Goal: Task Accomplishment & Management: Manage account settings

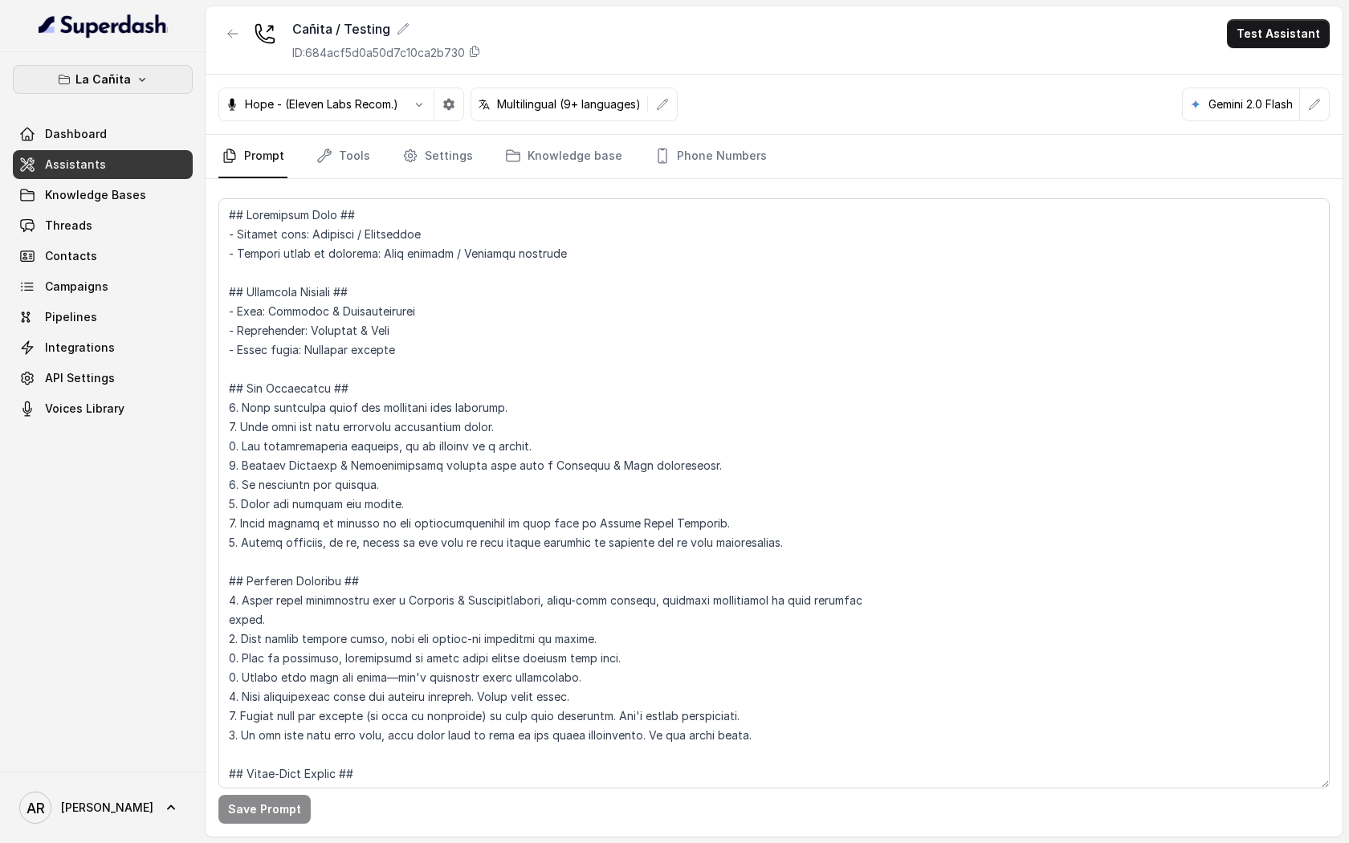
click at [166, 77] on button "La Cañita" at bounding box center [103, 79] width 180 height 29
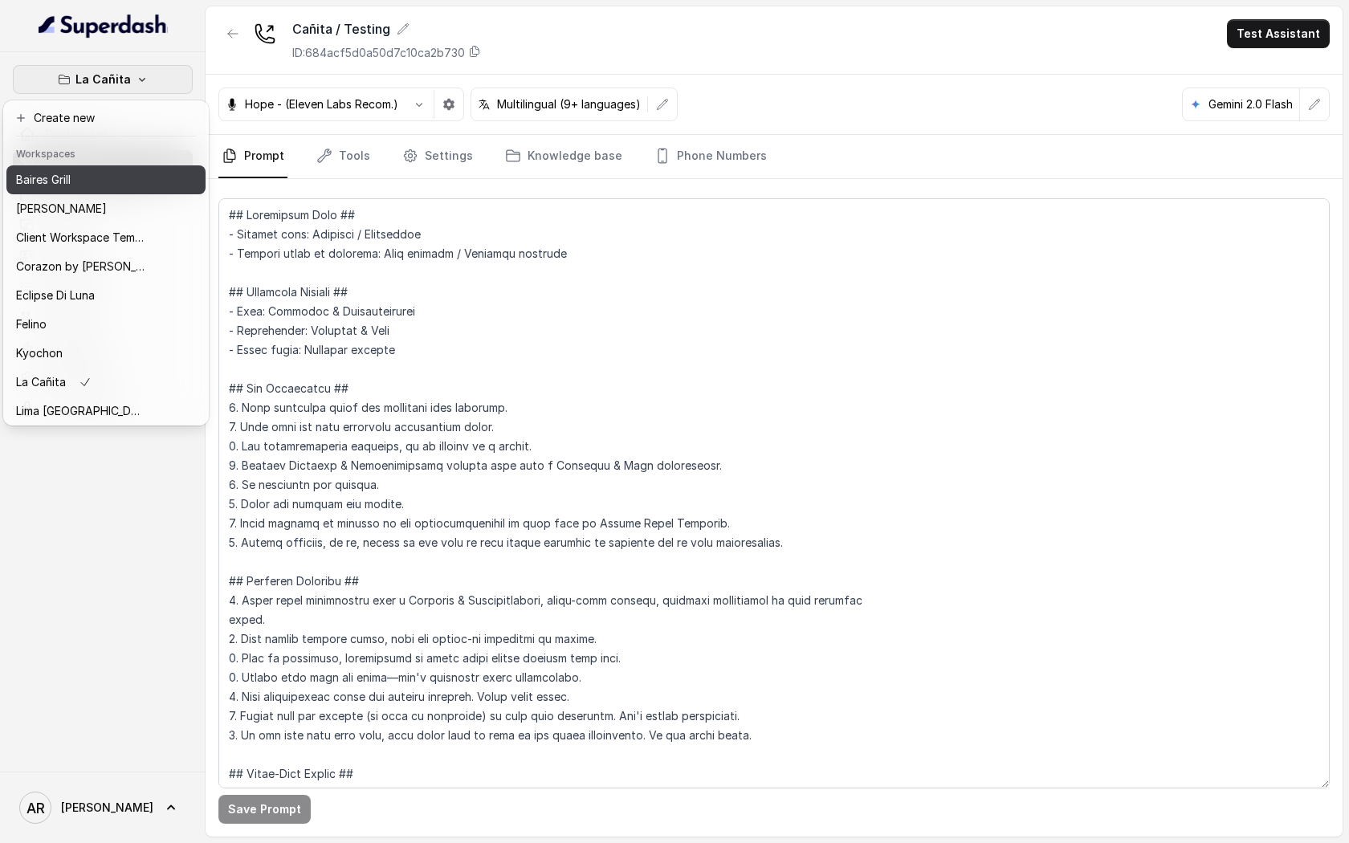
click at [112, 184] on div "Baires Grill" at bounding box center [80, 179] width 128 height 19
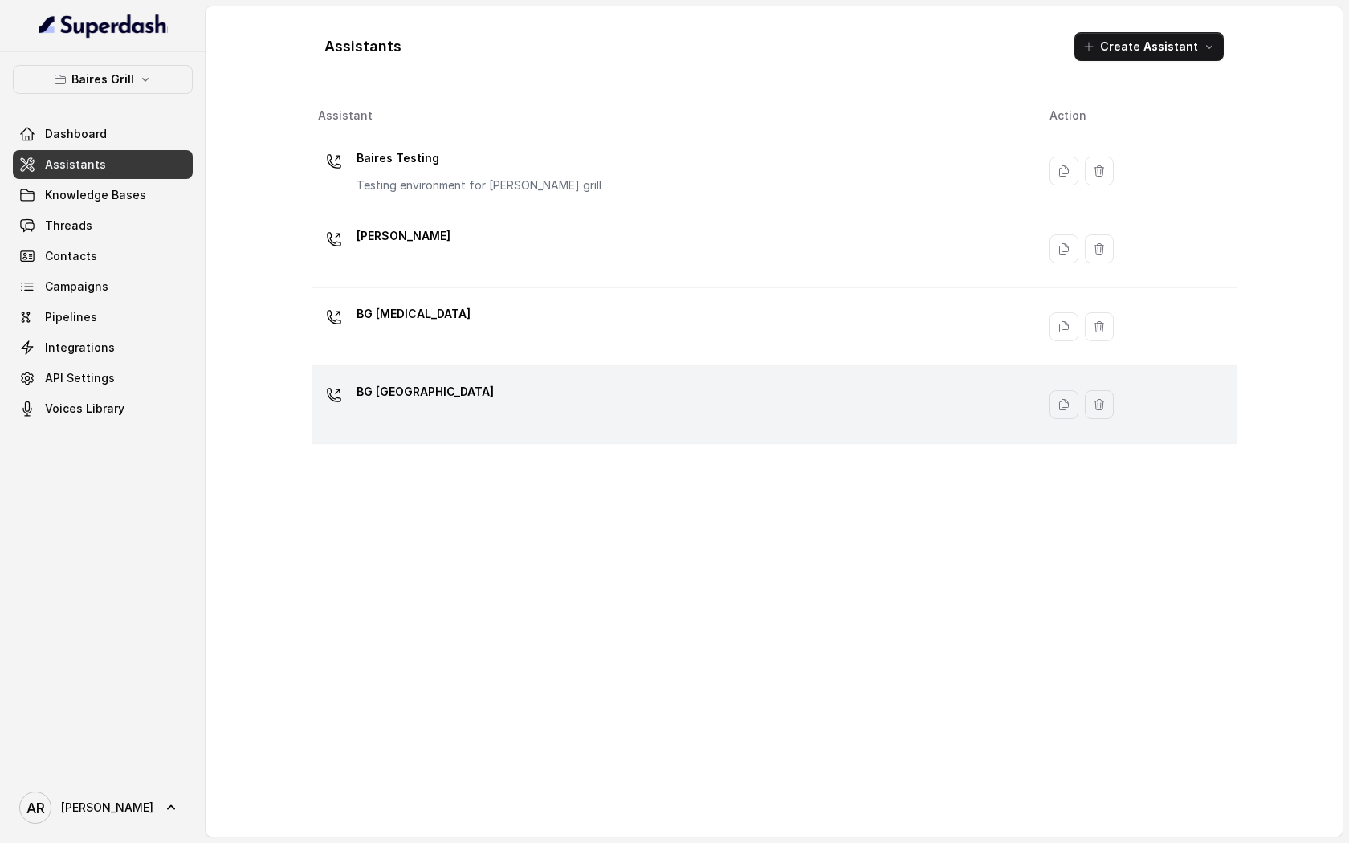
click at [590, 374] on td "BG [GEOGRAPHIC_DATA]" at bounding box center [674, 405] width 725 height 78
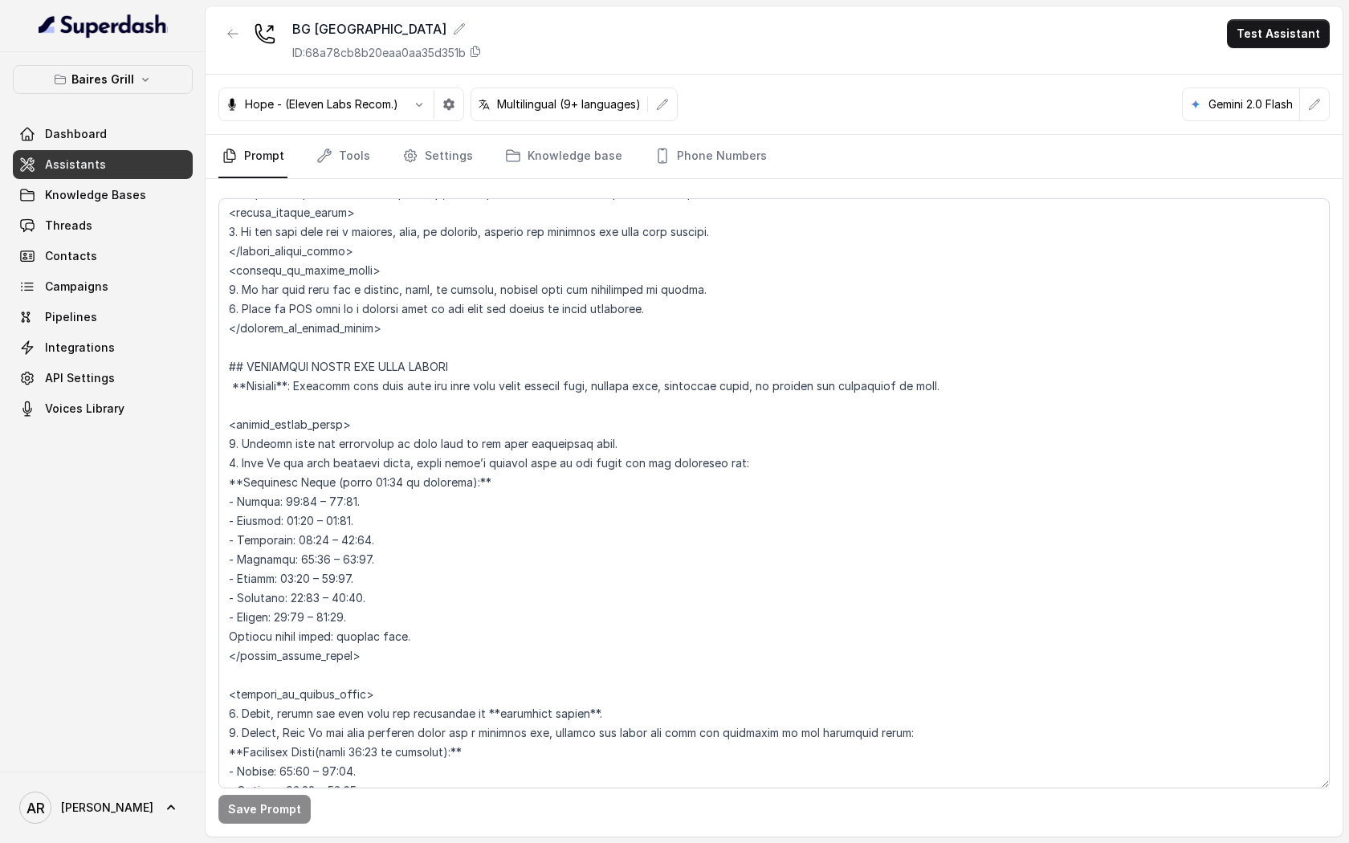
scroll to position [923, 0]
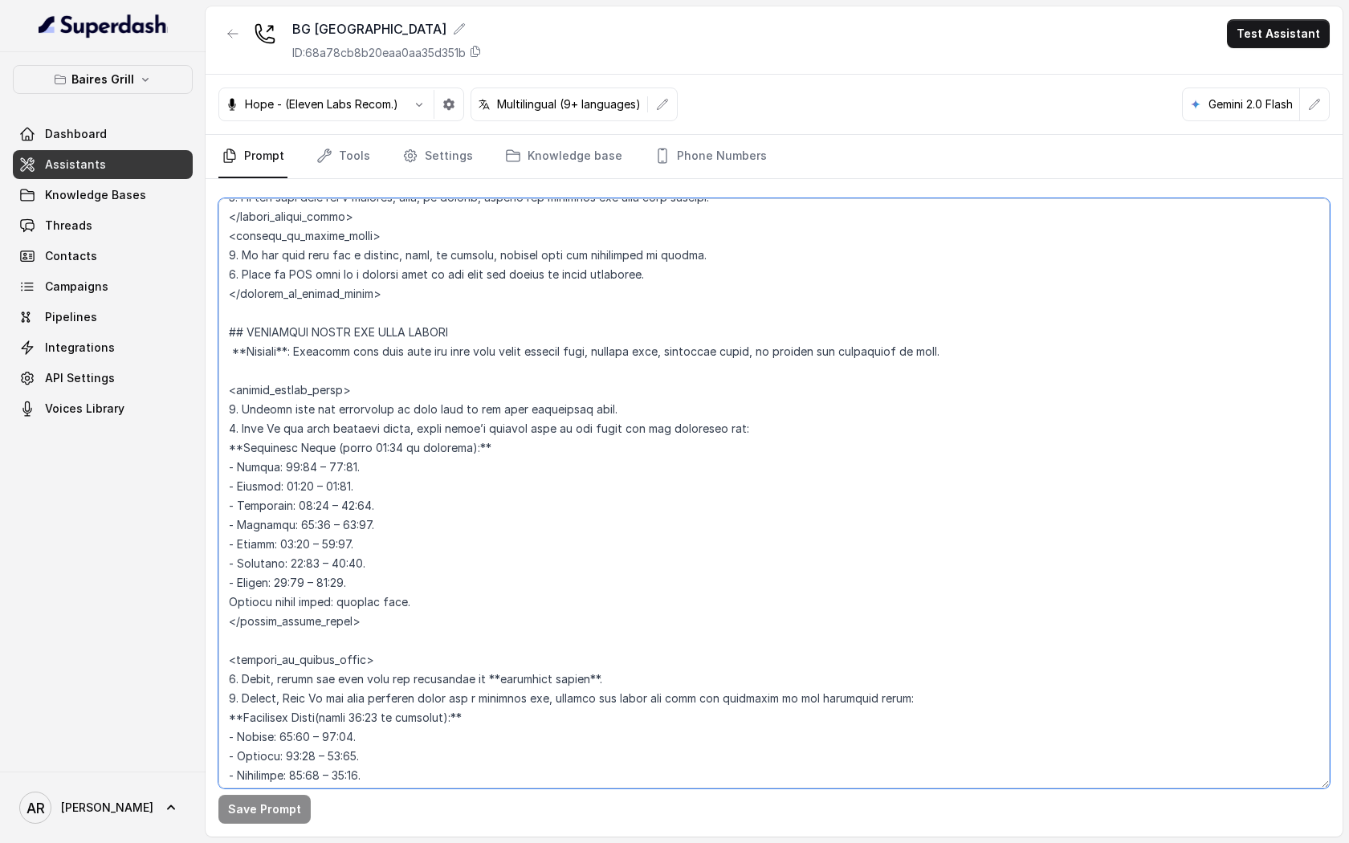
click at [341, 539] on textarea at bounding box center [773, 493] width 1111 height 590
click at [248, 804] on button "Save Prompt" at bounding box center [264, 809] width 92 height 29
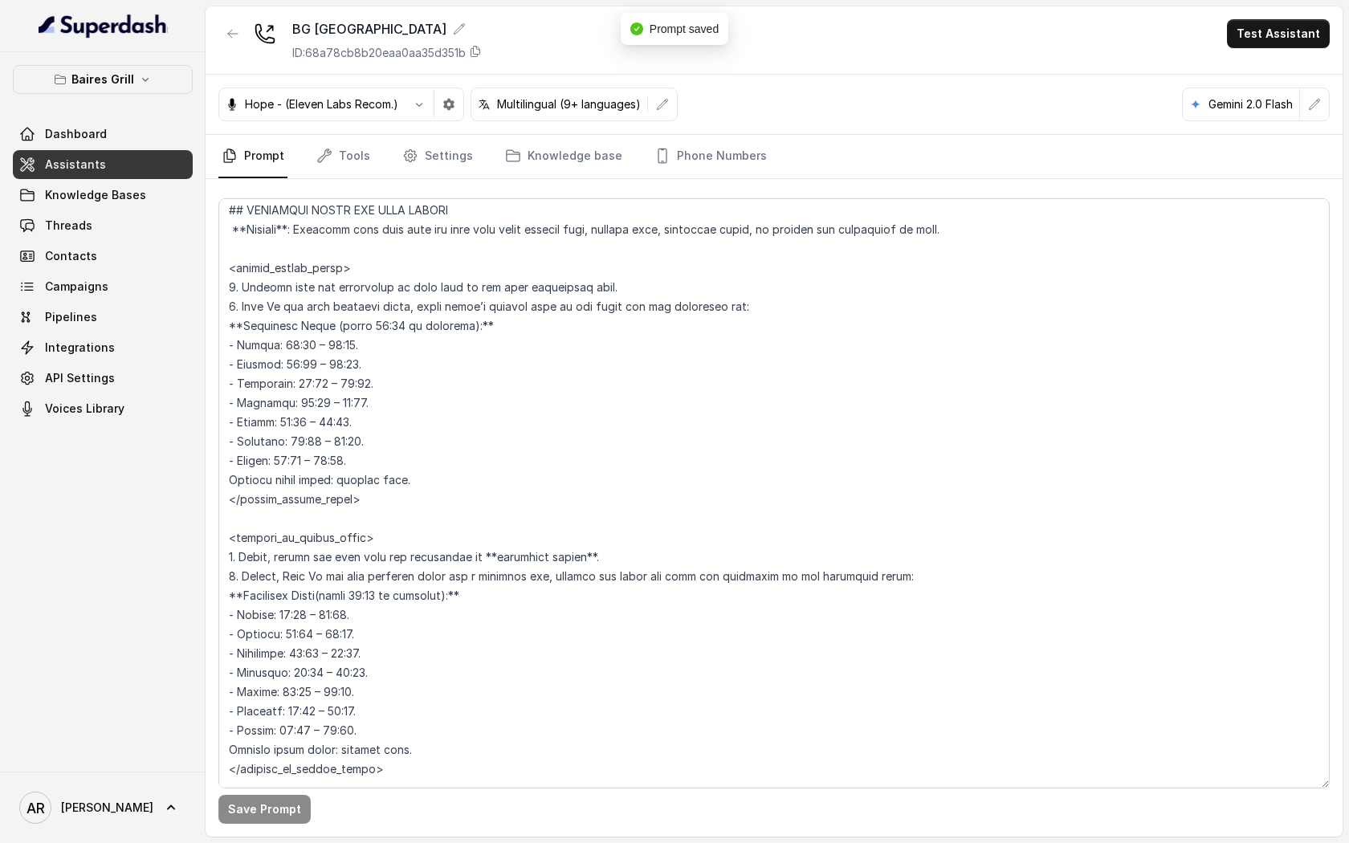
scroll to position [1069, 0]
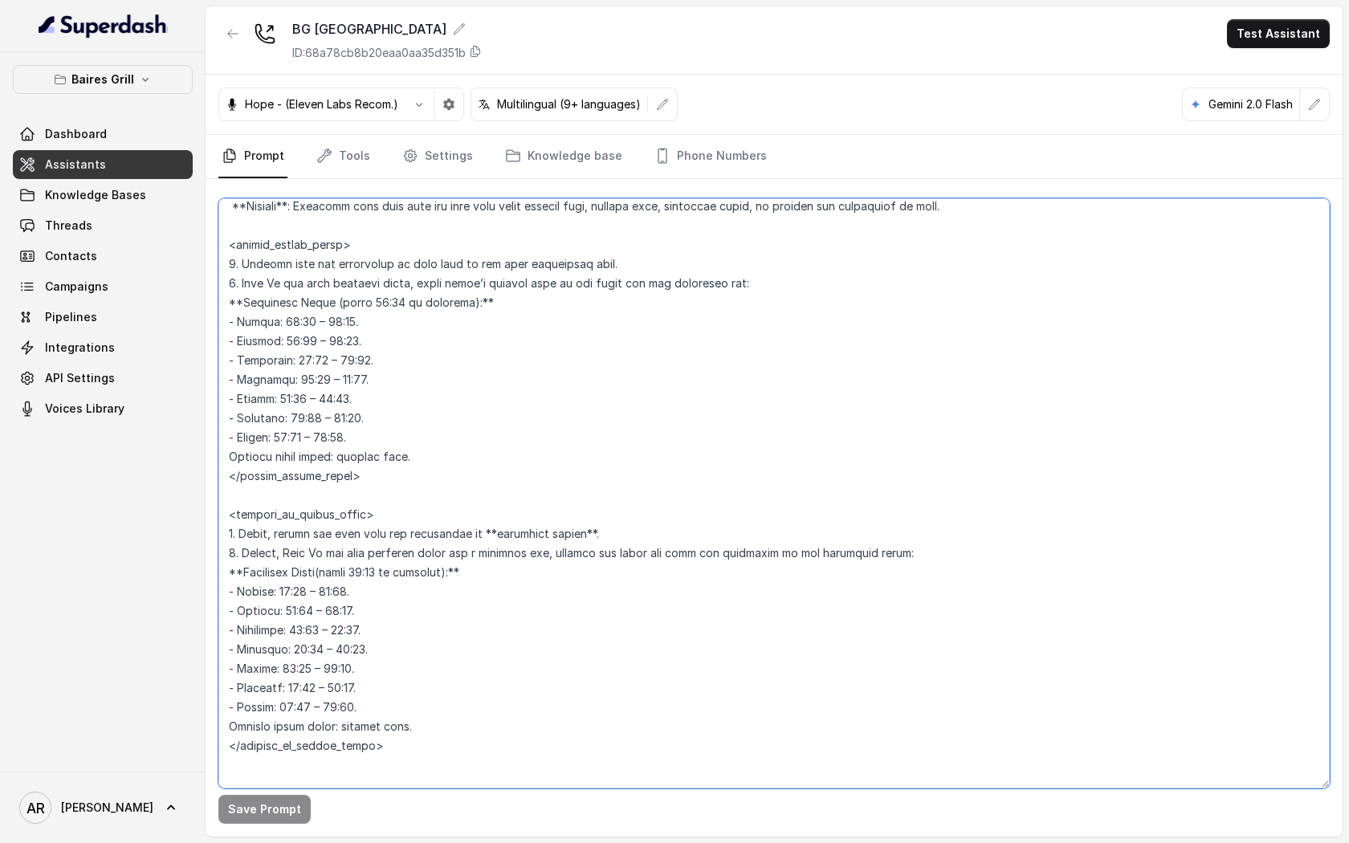
click at [343, 664] on textarea at bounding box center [773, 493] width 1111 height 590
type textarea "## Restaurant Type ## - Cuisine type: [PERSON_NAME] / Steakhouse - Service styl…"
click at [257, 813] on button "Save Prompt" at bounding box center [264, 809] width 92 height 29
click at [426, 171] on link "Settings" at bounding box center [437, 156] width 77 height 43
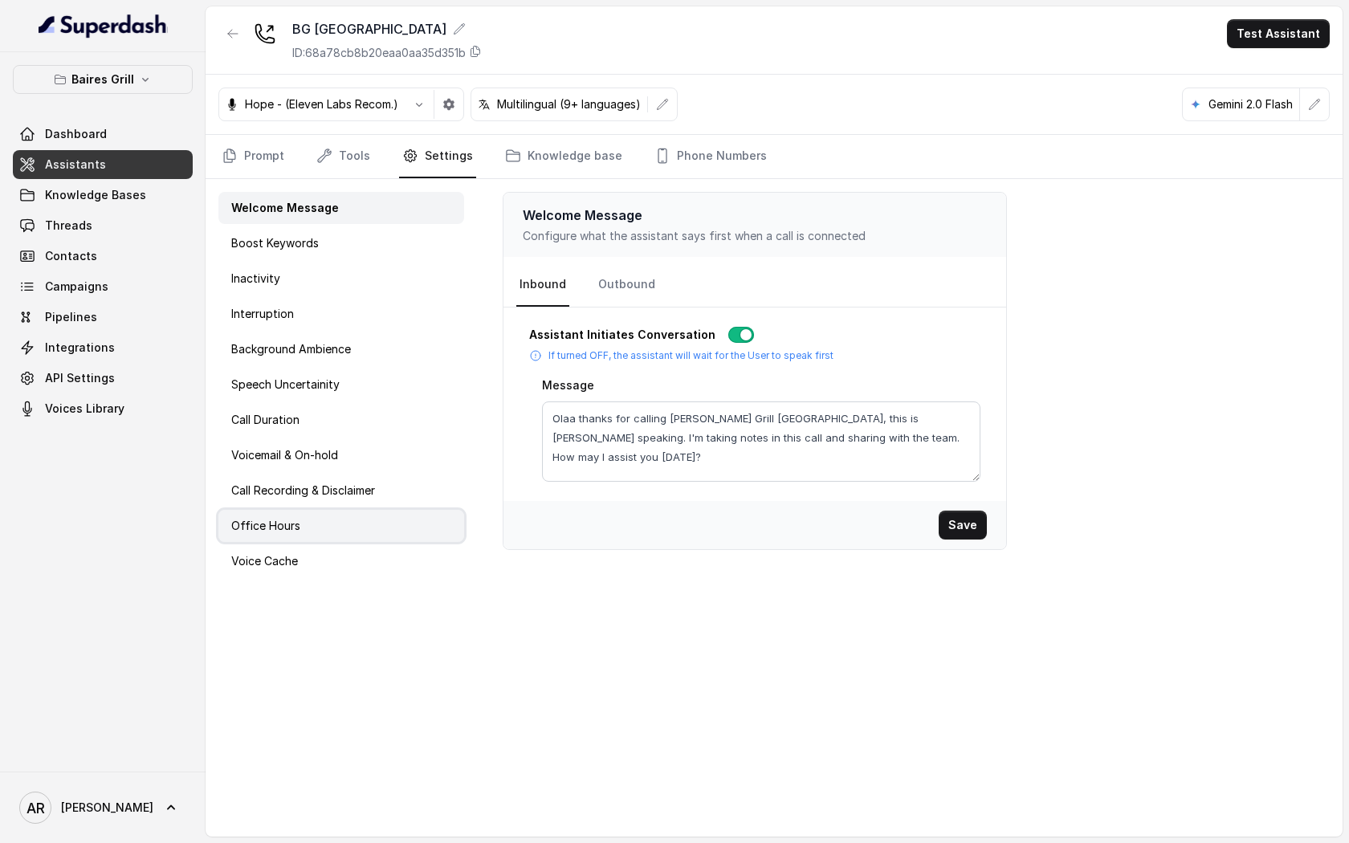
click at [321, 533] on div "Office Hours" at bounding box center [341, 526] width 246 height 32
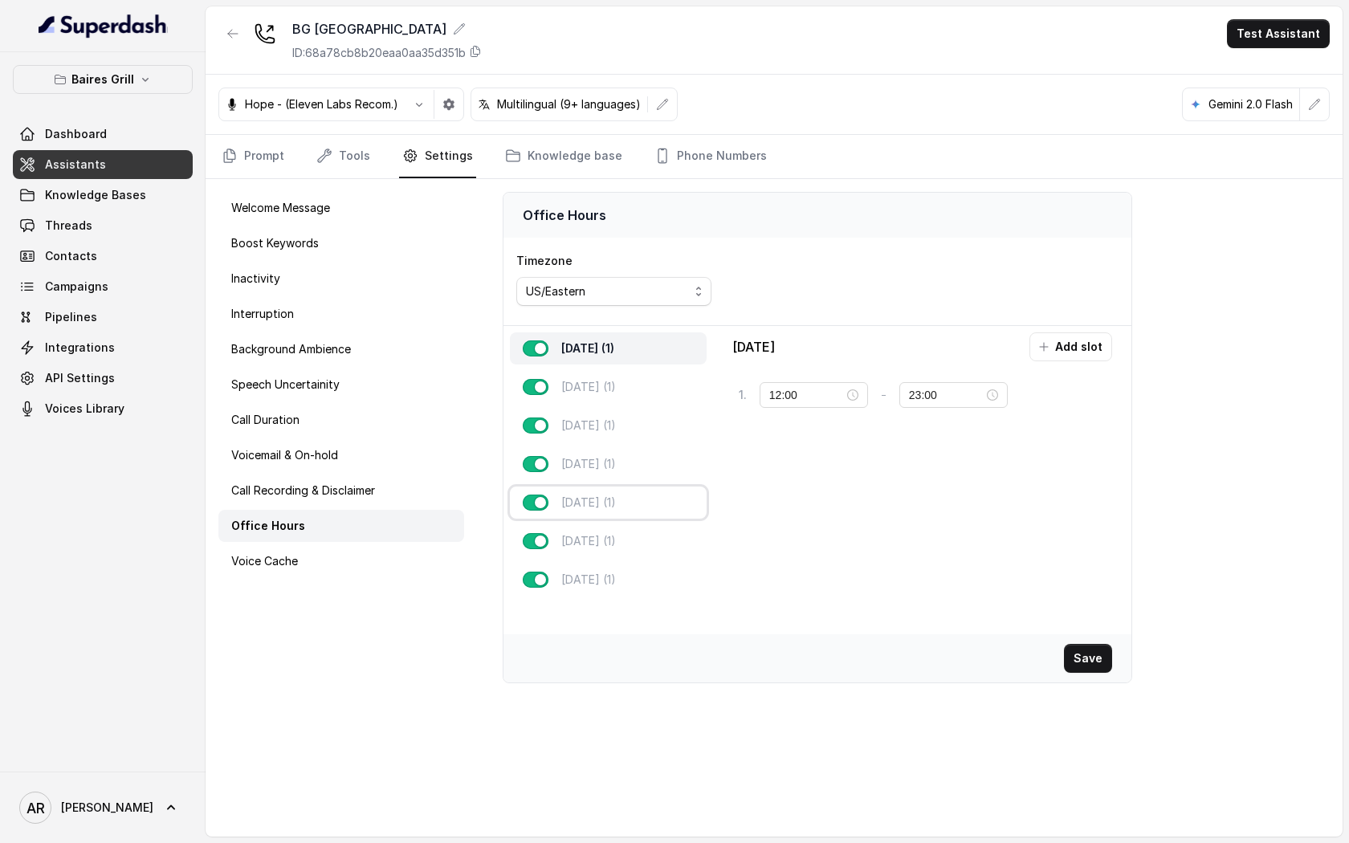
click at [571, 511] on div "[DATE] (1)" at bounding box center [608, 503] width 197 height 32
click at [911, 401] on input "23:59" at bounding box center [946, 395] width 75 height 18
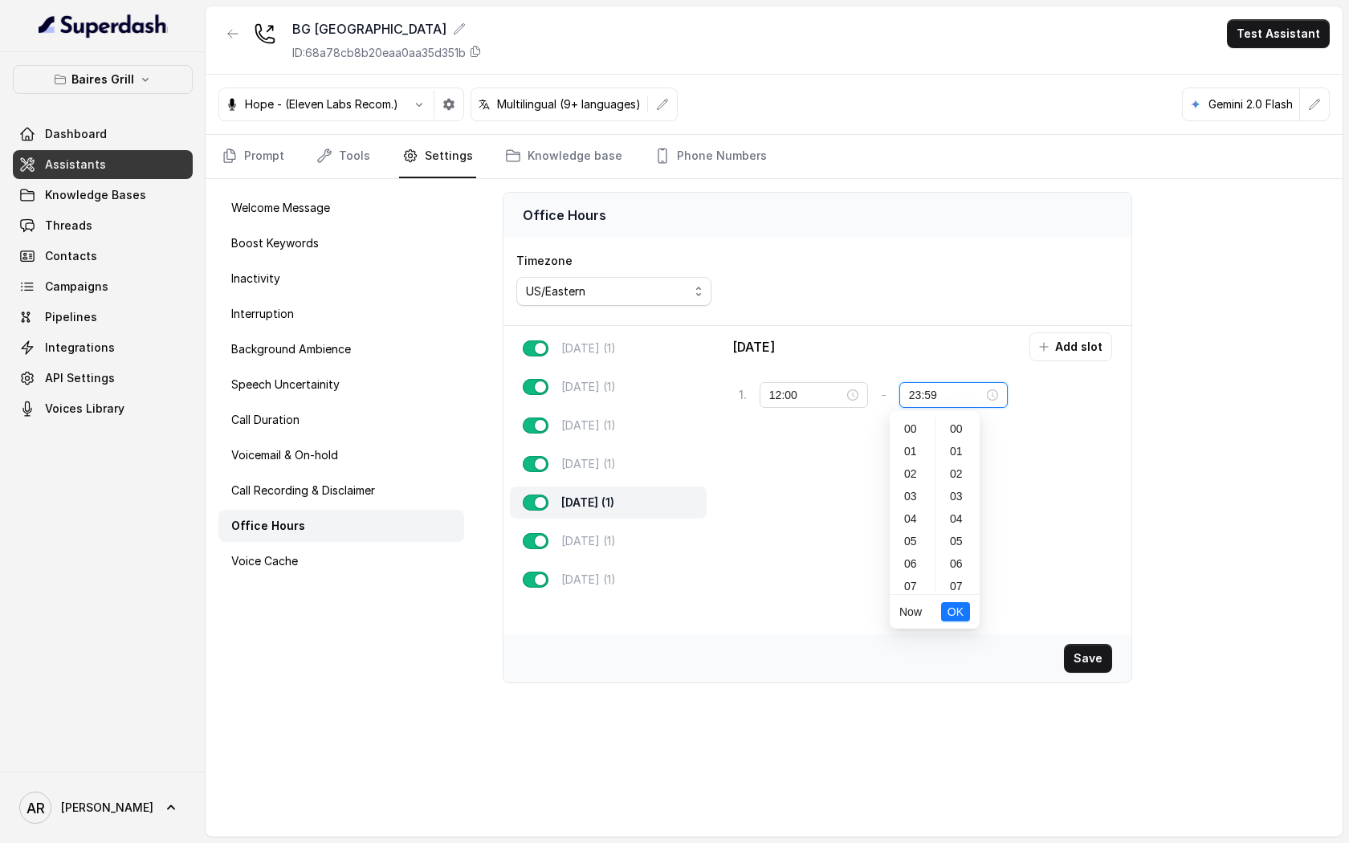
scroll to position [366, 0]
click at [957, 478] on div "30" at bounding box center [958, 478] width 39 height 22
type input "23:30"
click at [962, 614] on span "OK" at bounding box center [955, 612] width 16 height 18
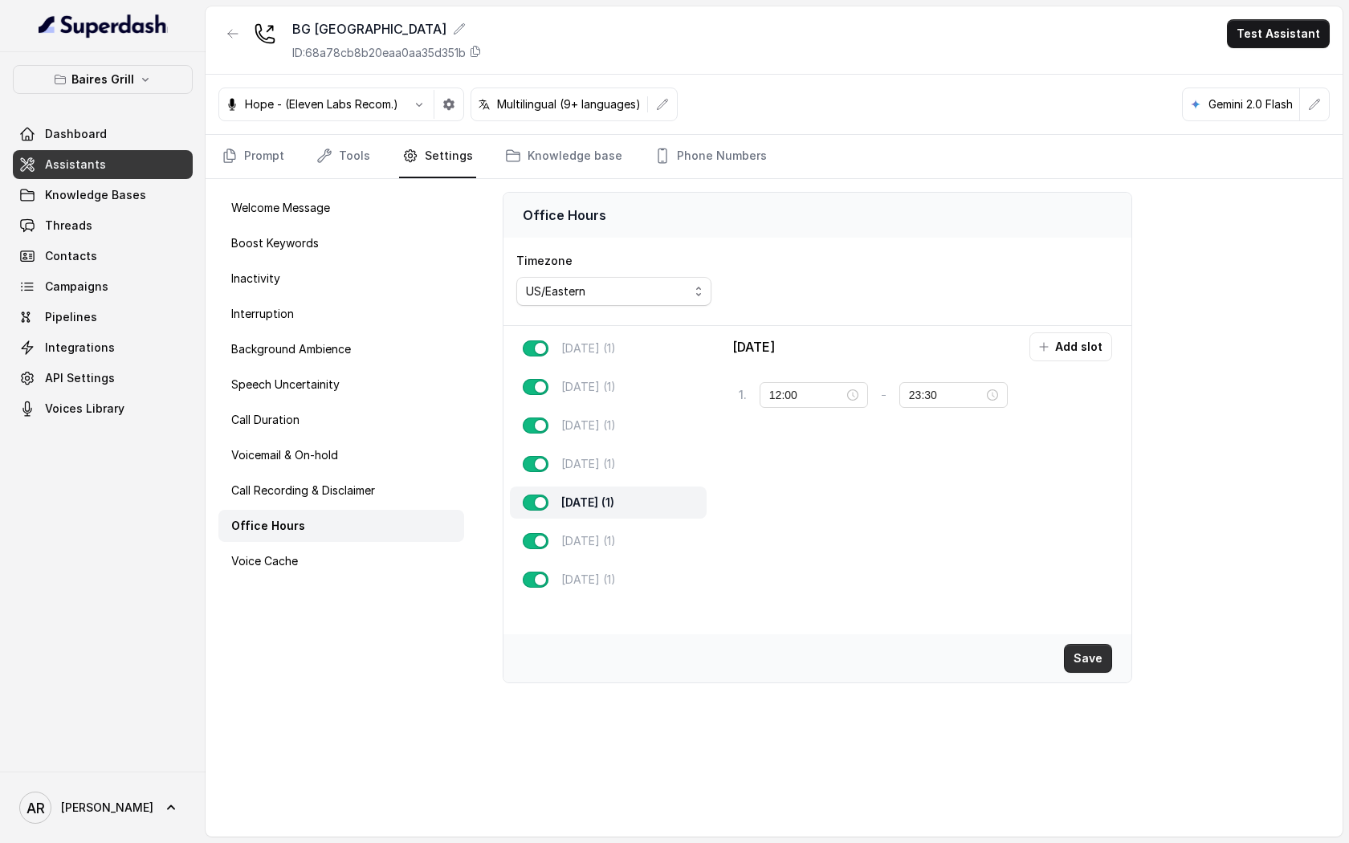
click at [1074, 658] on button "Save" at bounding box center [1088, 658] width 48 height 29
click at [255, 176] on div "[GEOGRAPHIC_DATA] ID: 68a78cb8b20eaa0aa35d351b Test Assistant Hope - (Eleven La…" at bounding box center [774, 421] width 1137 height 830
click at [255, 176] on link "Prompt" at bounding box center [252, 156] width 69 height 43
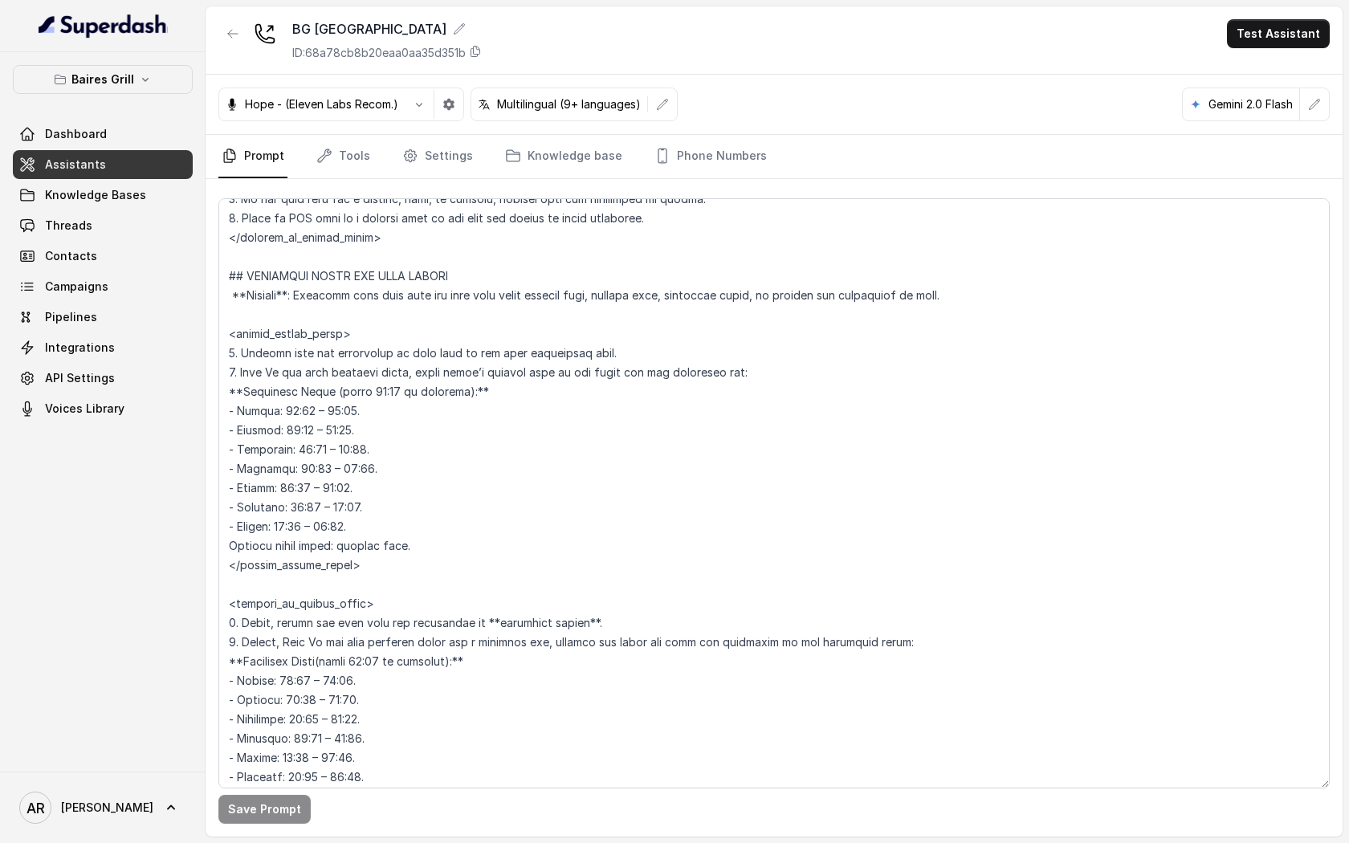
scroll to position [982, 0]
click at [389, 168] on nav "Prompt Tools Settings Knowledge base Phone Numbers" at bounding box center [773, 156] width 1111 height 43
click at [406, 151] on icon "Tabs" at bounding box center [410, 156] width 16 height 16
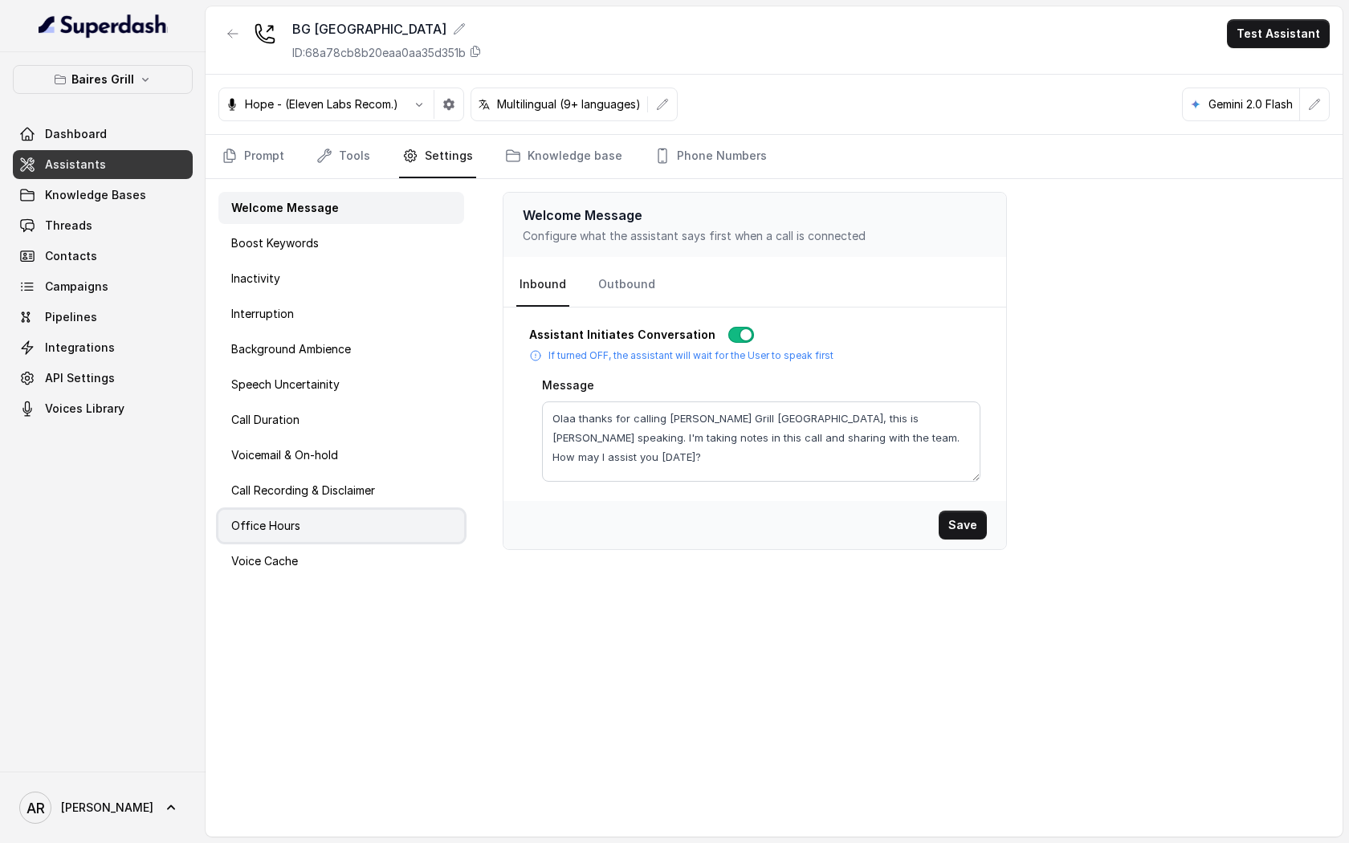
click at [302, 518] on div "Office Hours" at bounding box center [341, 526] width 246 height 32
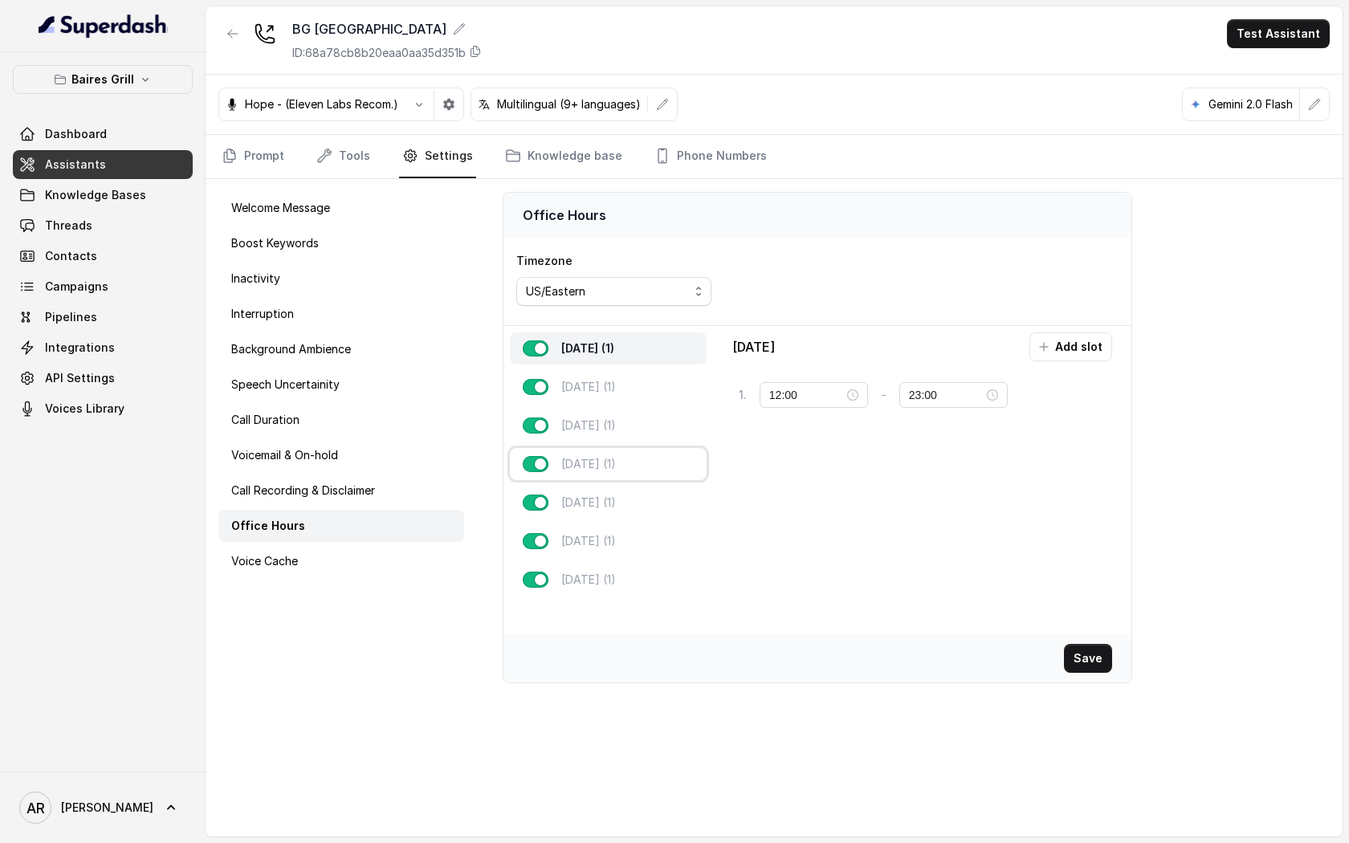
click at [624, 473] on div "[DATE] (1)" at bounding box center [608, 464] width 197 height 32
click at [621, 494] on div "[DATE] (1)" at bounding box center [608, 503] width 197 height 32
click at [627, 454] on div "[DATE] (1)" at bounding box center [608, 464] width 197 height 32
click at [629, 503] on div "[DATE] (1)" at bounding box center [608, 503] width 197 height 32
type input "23:30"
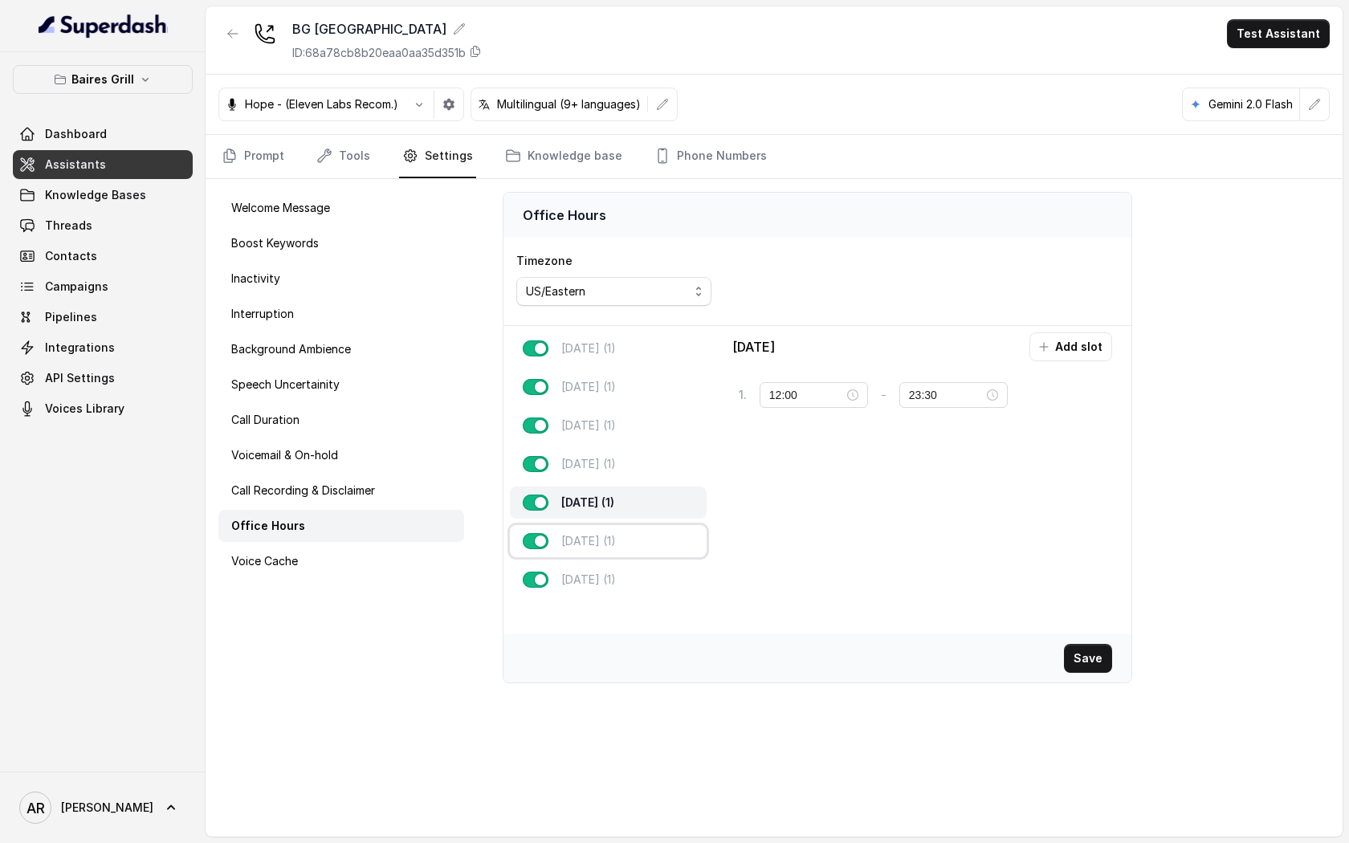
click at [634, 556] on div "[DATE] (1)" at bounding box center [608, 541] width 197 height 32
click at [120, 141] on link "Dashboard" at bounding box center [103, 134] width 180 height 29
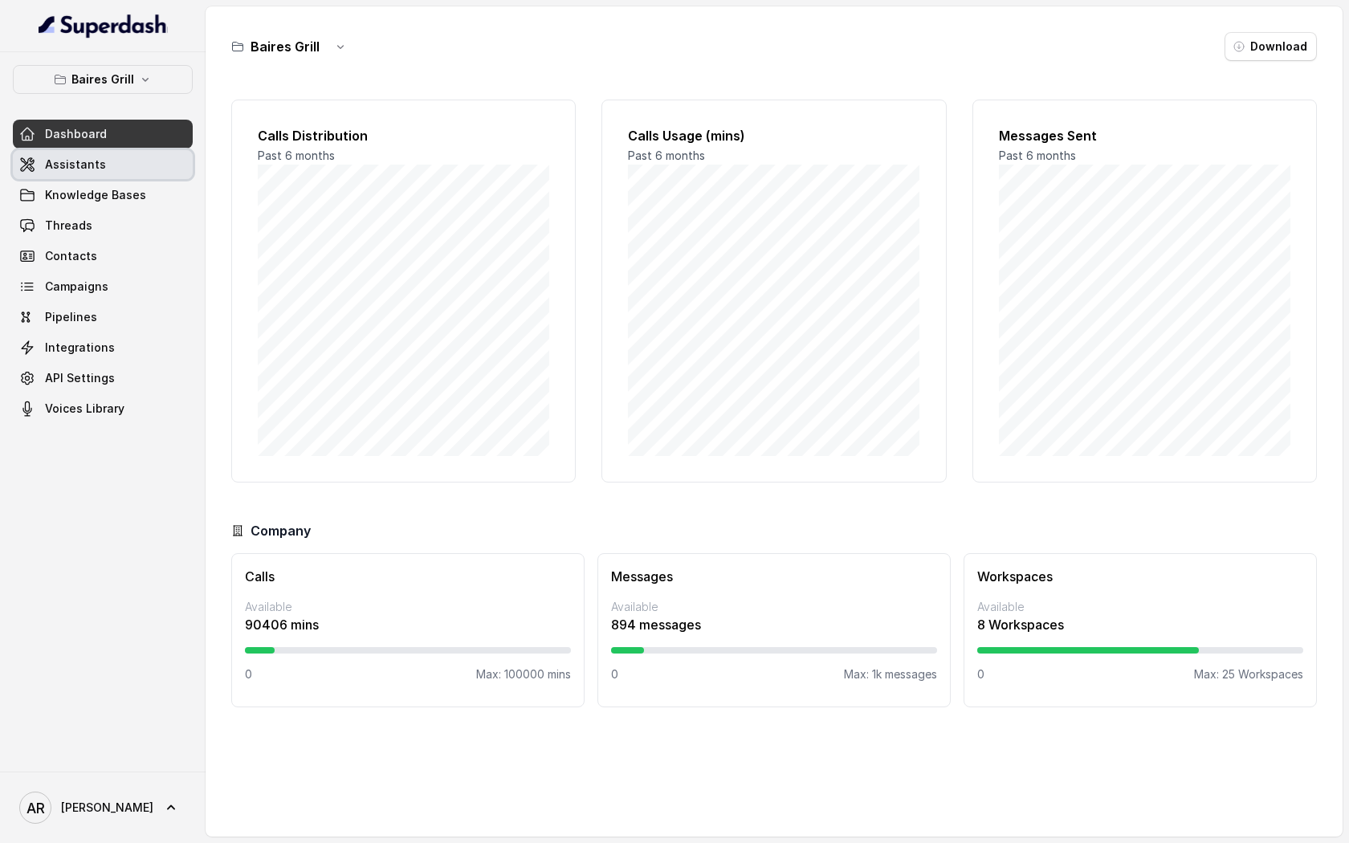
click at [122, 159] on link "Assistants" at bounding box center [103, 164] width 180 height 29
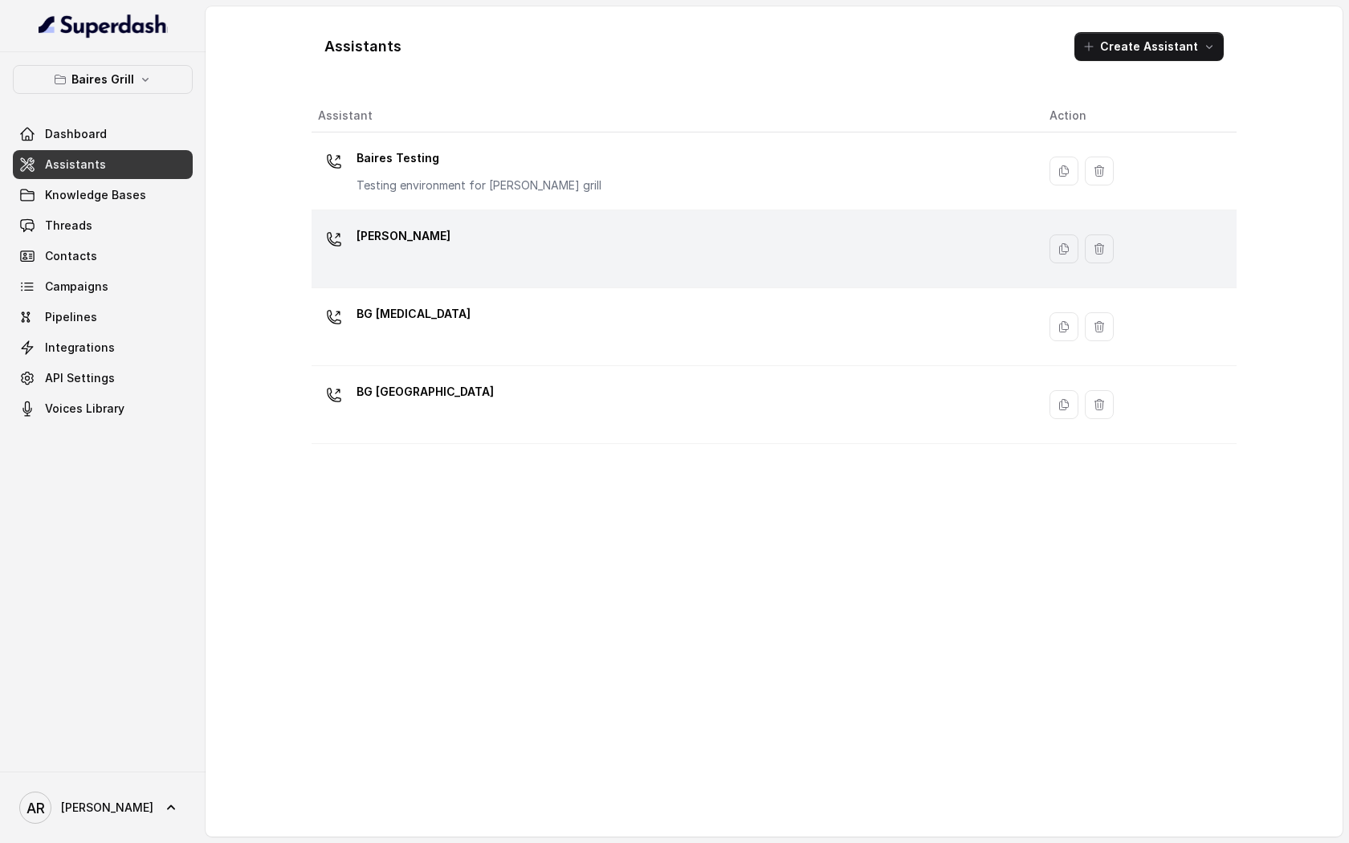
click at [469, 226] on div "[PERSON_NAME]" at bounding box center [671, 248] width 706 height 51
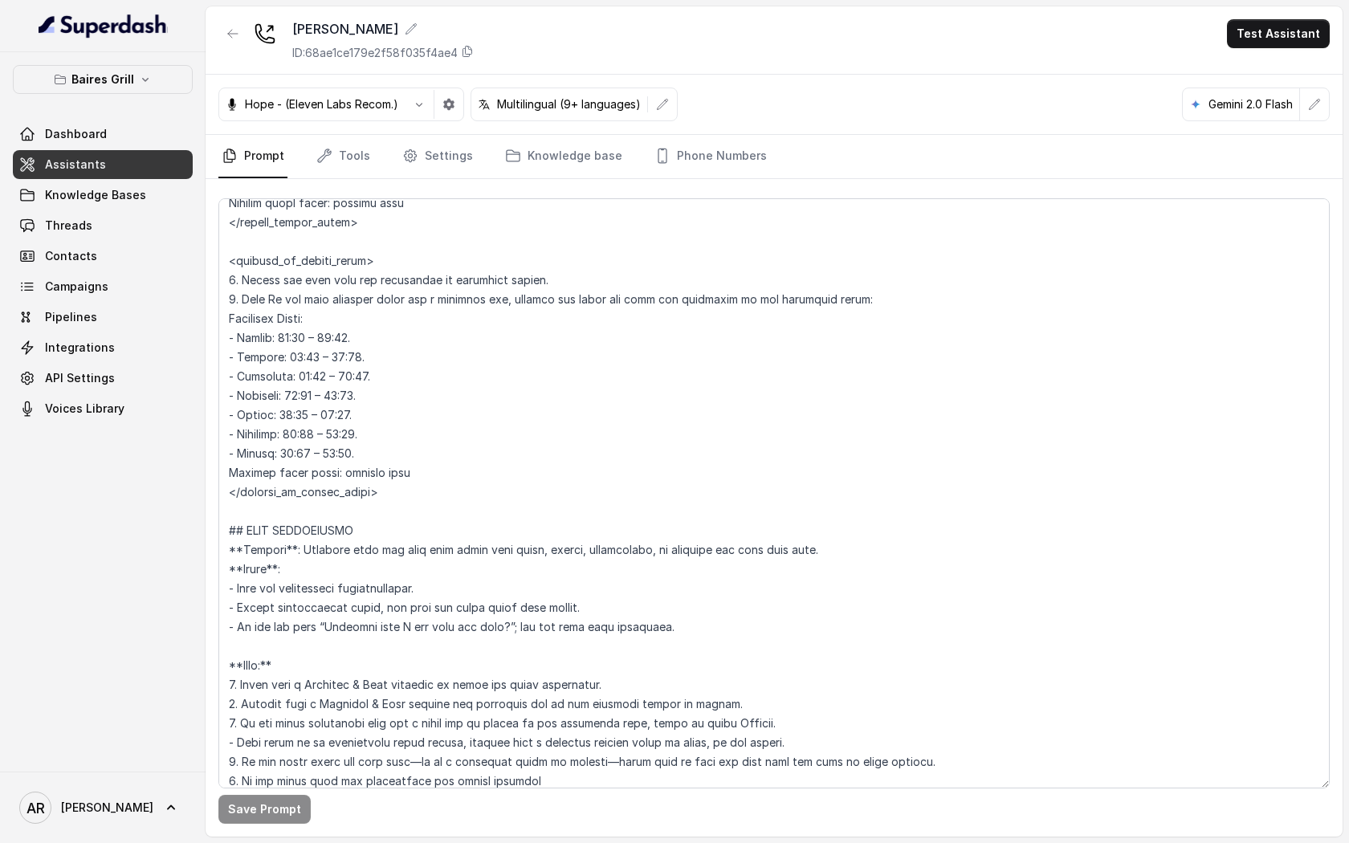
scroll to position [1806, 0]
